Goal: Task Accomplishment & Management: Complete application form

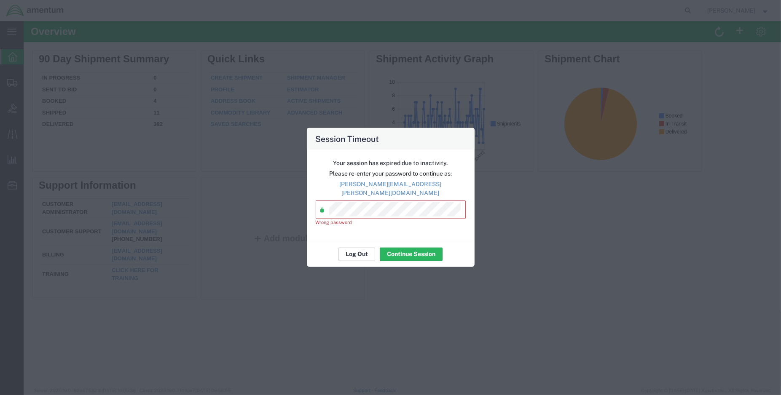
click at [360, 247] on button "Log Out" at bounding box center [356, 253] width 37 height 13
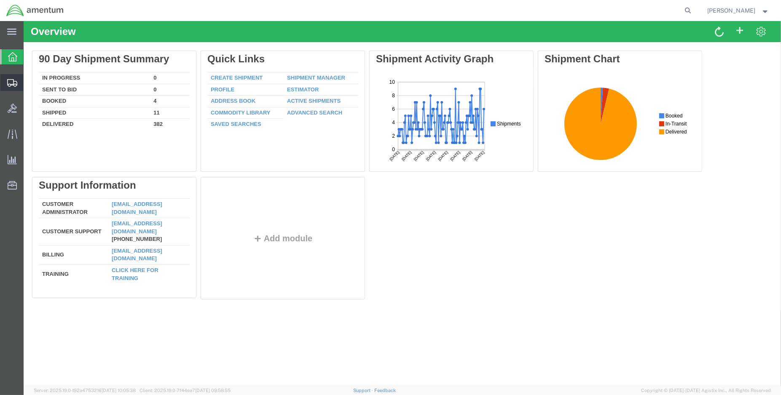
click at [0, 0] on span "Create Shipment" at bounding box center [0, 0] width 0 height 0
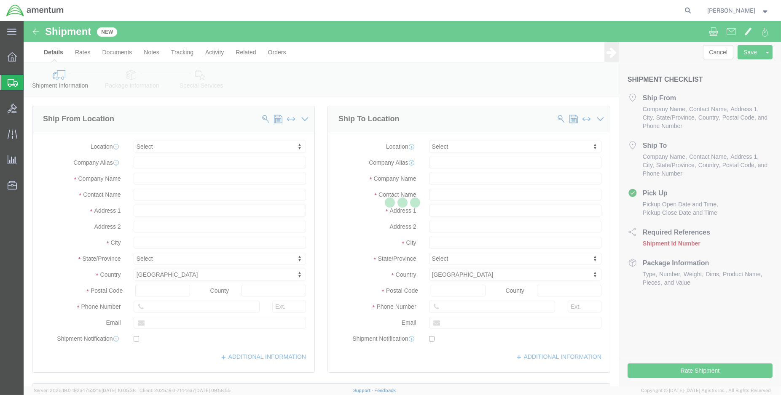
select select
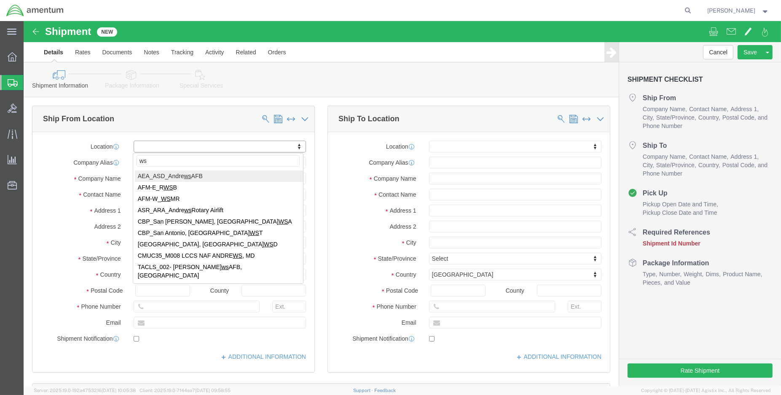
type input "wsd"
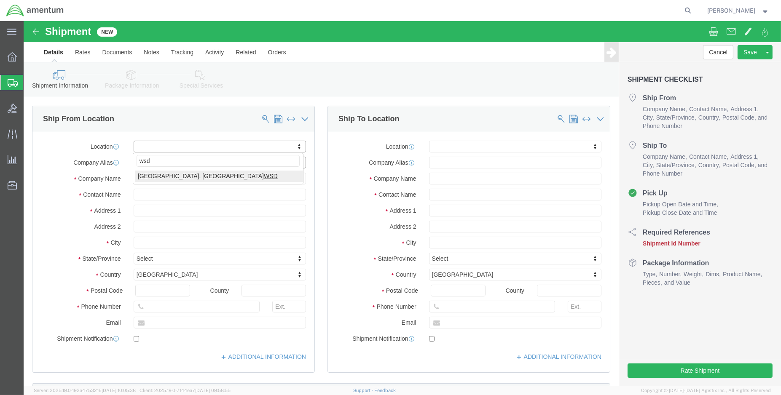
select select "49946"
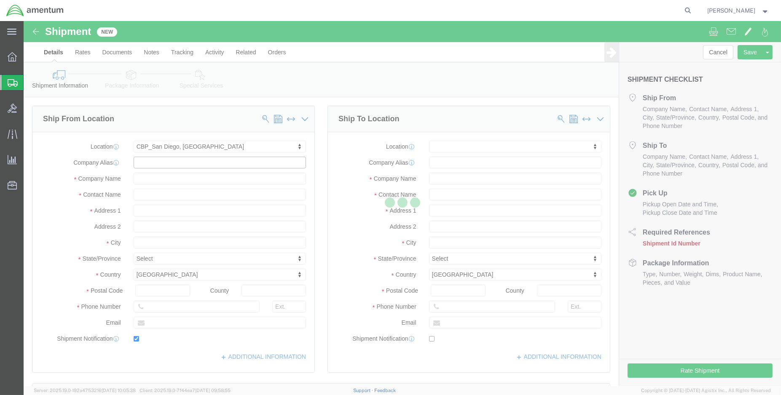
type input "Amentum Services, Inc"
type input "[PERSON_NAME]"
type input "Bldg 1480 [GEOGRAPHIC_DATA] [GEOGRAPHIC_DATA]"
type input "[GEOGRAPHIC_DATA]"
type input "92135-7013"
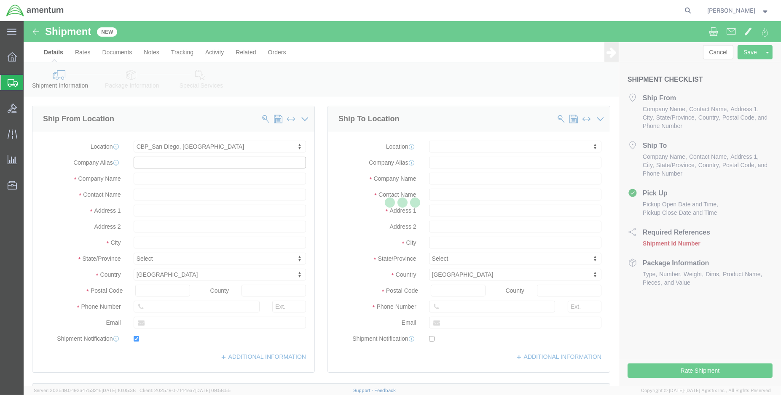
type input "[PHONE_NUMBER]"
type input "3017"
type input "[PERSON_NAME][EMAIL_ADDRESS][PERSON_NAME][DOMAIN_NAME]"
checkbox input "true"
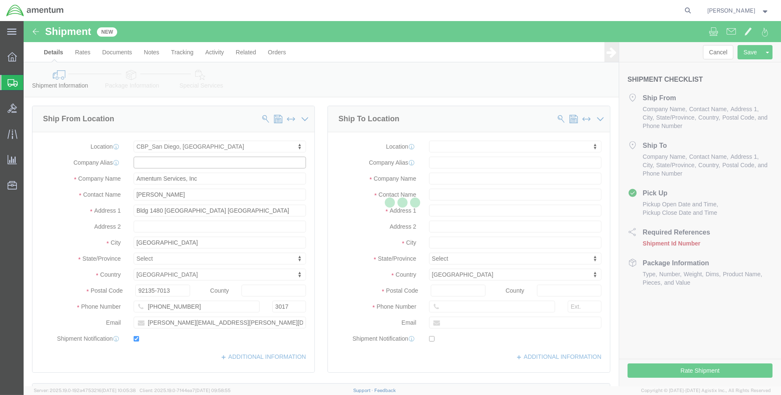
select select "CA"
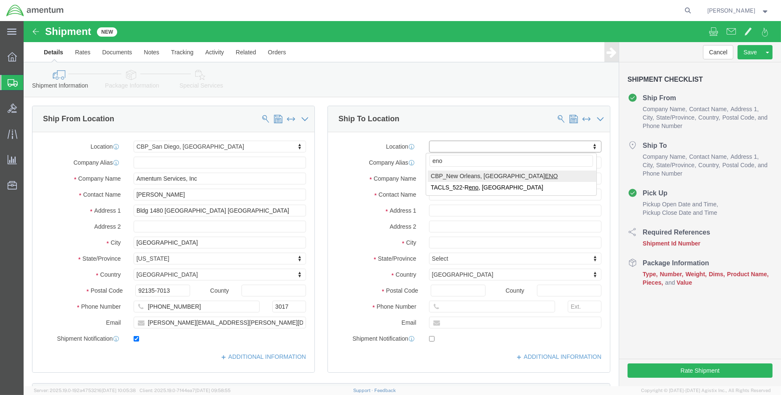
type input "eno"
select select "49932"
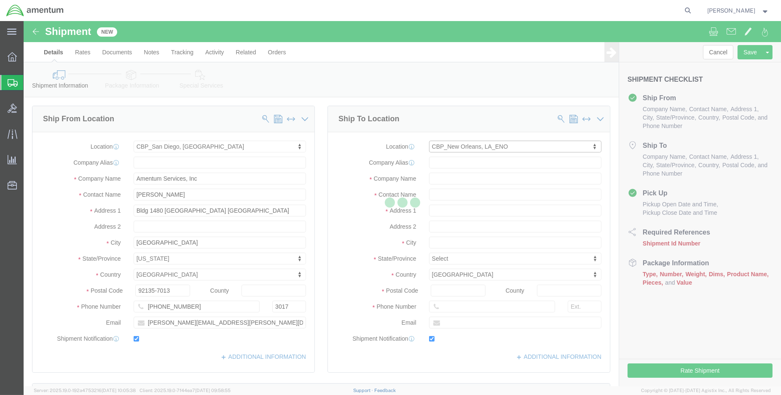
type input "Amentum Services, Inc"
type input "[PERSON_NAME]"
type input "[STREET_ADDRESS][PERSON_NAME]"
type input "[PERSON_NAME]"
type input "70401"
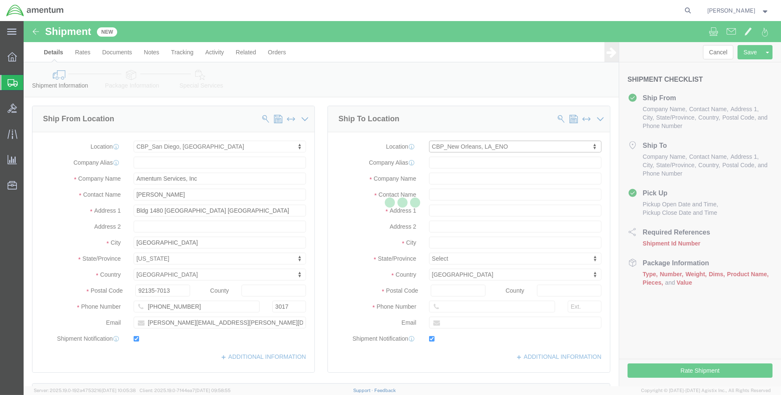
type input "[PHONE_NUMBER]"
type input "[PERSON_NAME][EMAIL_ADDRESS][PERSON_NAME][DOMAIN_NAME]"
checkbox input "true"
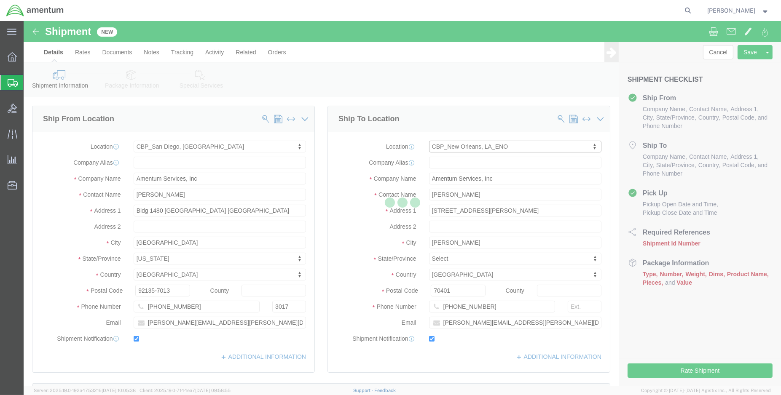
select select "LA"
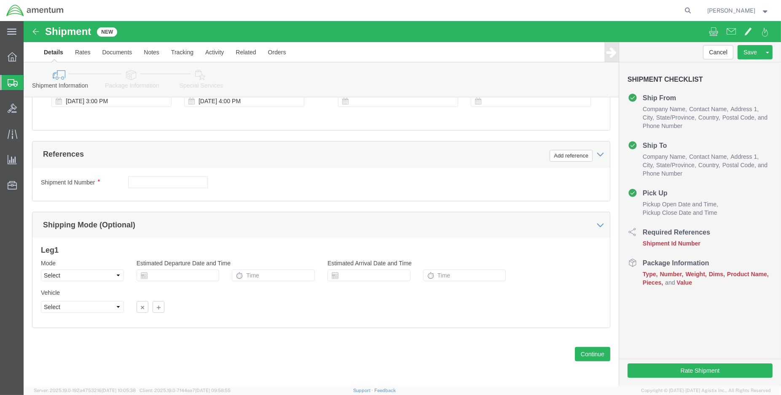
scroll to position [358, 0]
click button "Add reference"
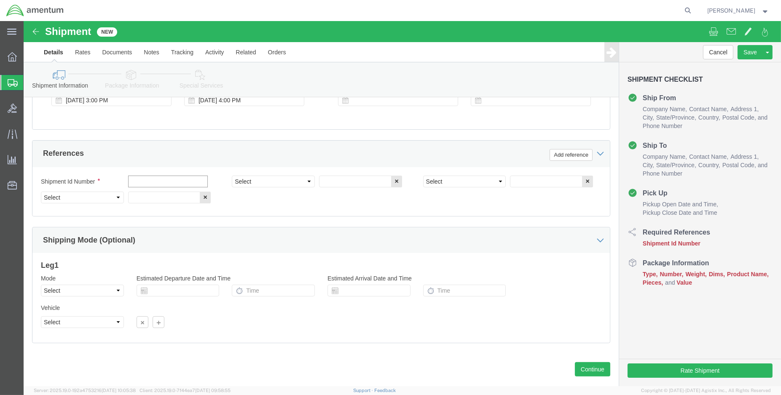
click input "text"
type input "W"
type input "WSD shipment: washer"
select select "DEPT"
type input "CBP"
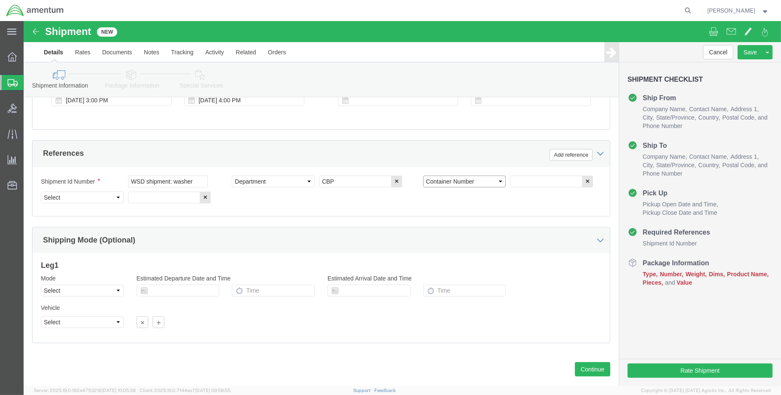
select select "CUSTREF"
type input "W"
type input "ENO: washer"
select select "PROJNUM"
paste input "6118.03.03.2219.000.ENO.0000"
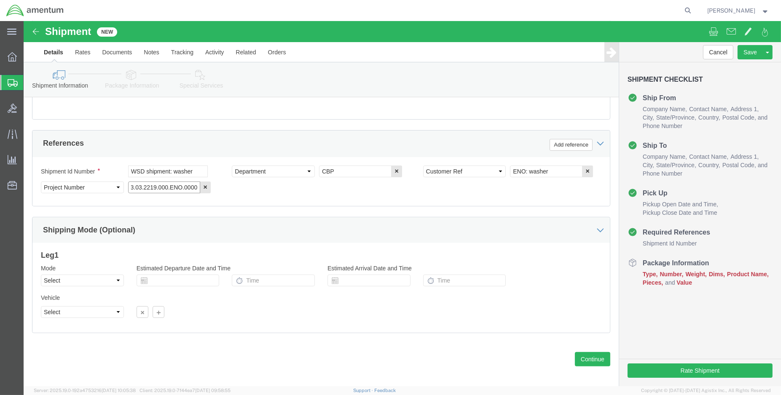
scroll to position [374, 0]
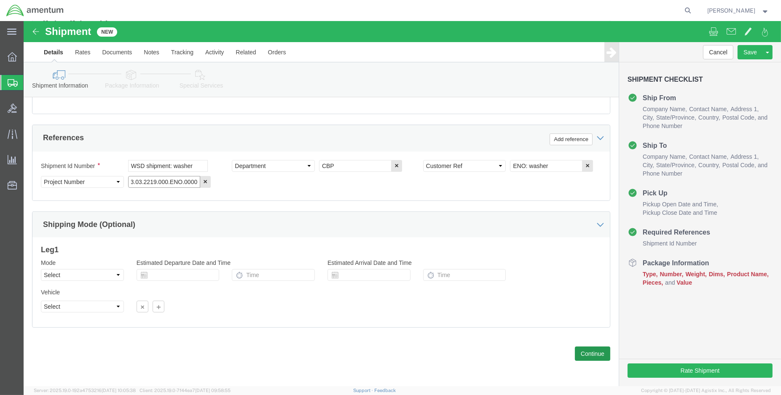
type input "6118.03.03.2219.000.ENO.0000"
click button "Continue"
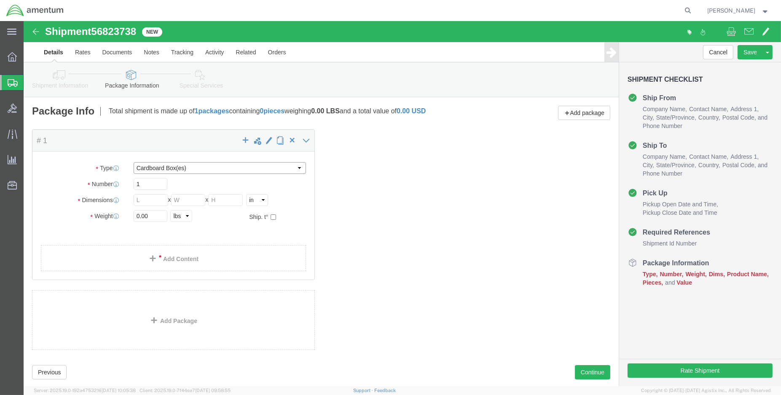
click select "Select BCK Boxes Bale(s) Basket(s) Bolt(s) Bottle(s) Buckets Bulk Bundle(s) Can…"
select select "ENV"
click select "Select BCK Boxes Bale(s) Basket(s) Bolt(s) Bottle(s) Buckets Bulk Bundle(s) Can…"
type input "9.50"
type input "12.50"
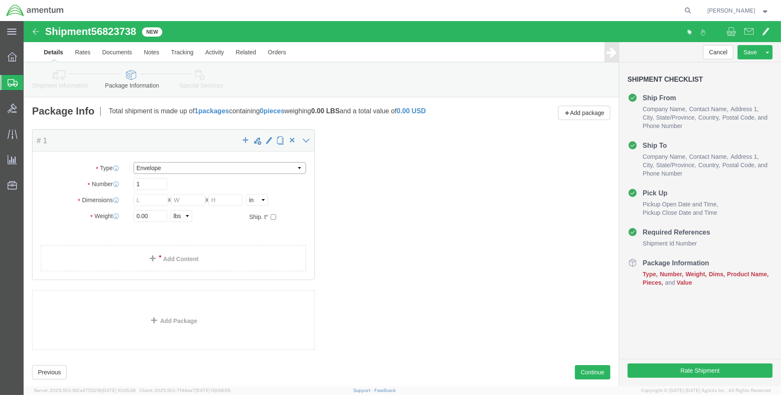
type input "0.25"
type input "1"
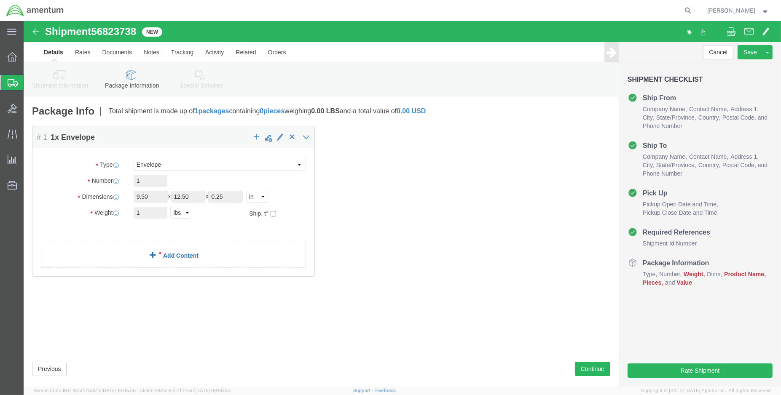
click link "Add Content"
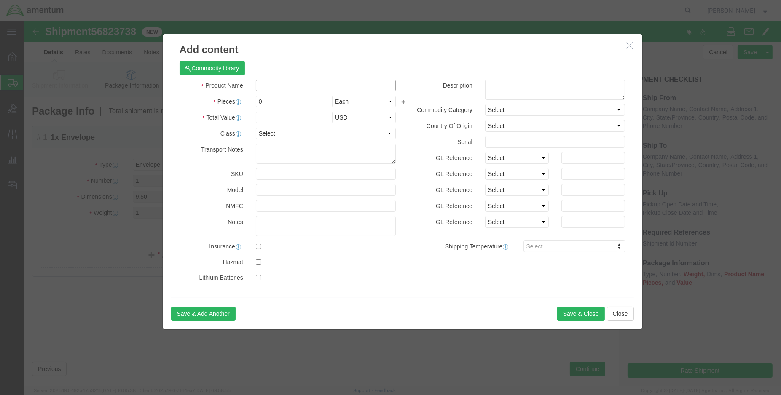
click input "text"
click input "MS14183P-3"
type input "WASHER (PN:MS14183P-3)"
type input "1.00"
type input "100.00"
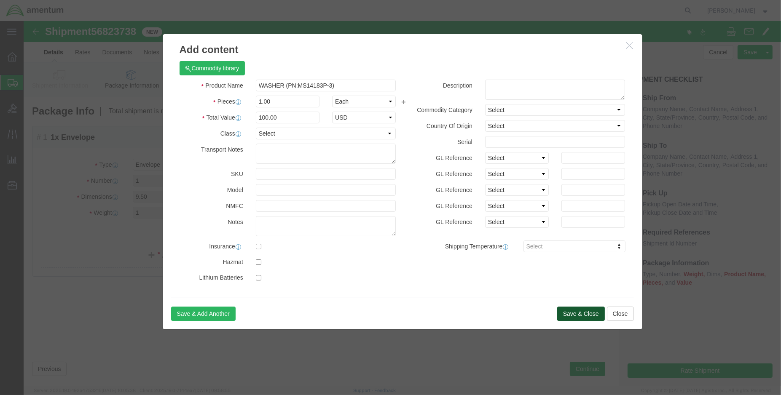
click button "Save & Close"
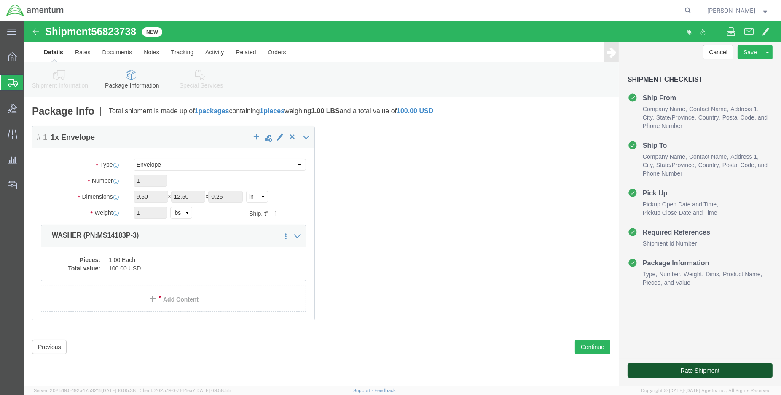
click button "Rate Shipment"
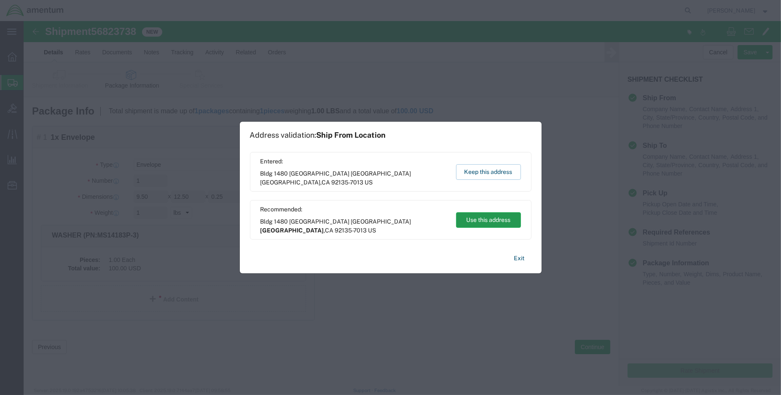
click at [495, 216] on button "Use this address" at bounding box center [488, 220] width 65 height 16
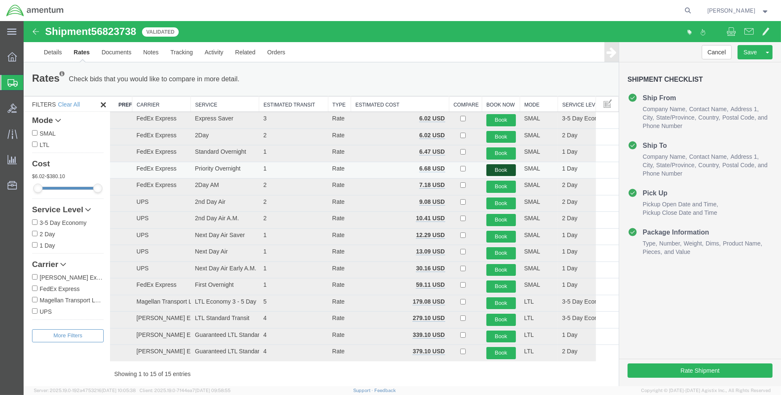
click at [490, 168] on button "Book" at bounding box center [501, 170] width 30 height 12
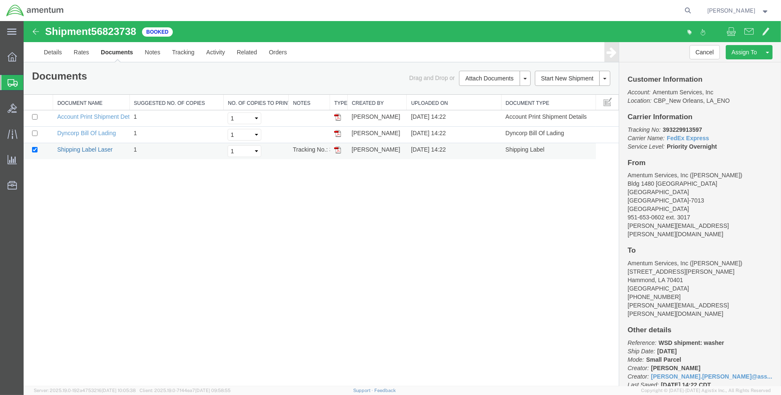
click at [88, 152] on link "Shipping Label Laser" at bounding box center [85, 149] width 56 height 7
click at [55, 56] on link "Details" at bounding box center [53, 52] width 30 height 20
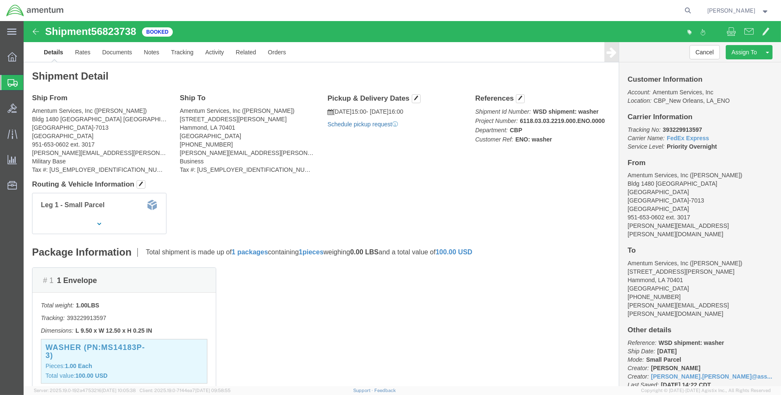
click link "Schedule pickup request"
